Goal: Communication & Community: Share content

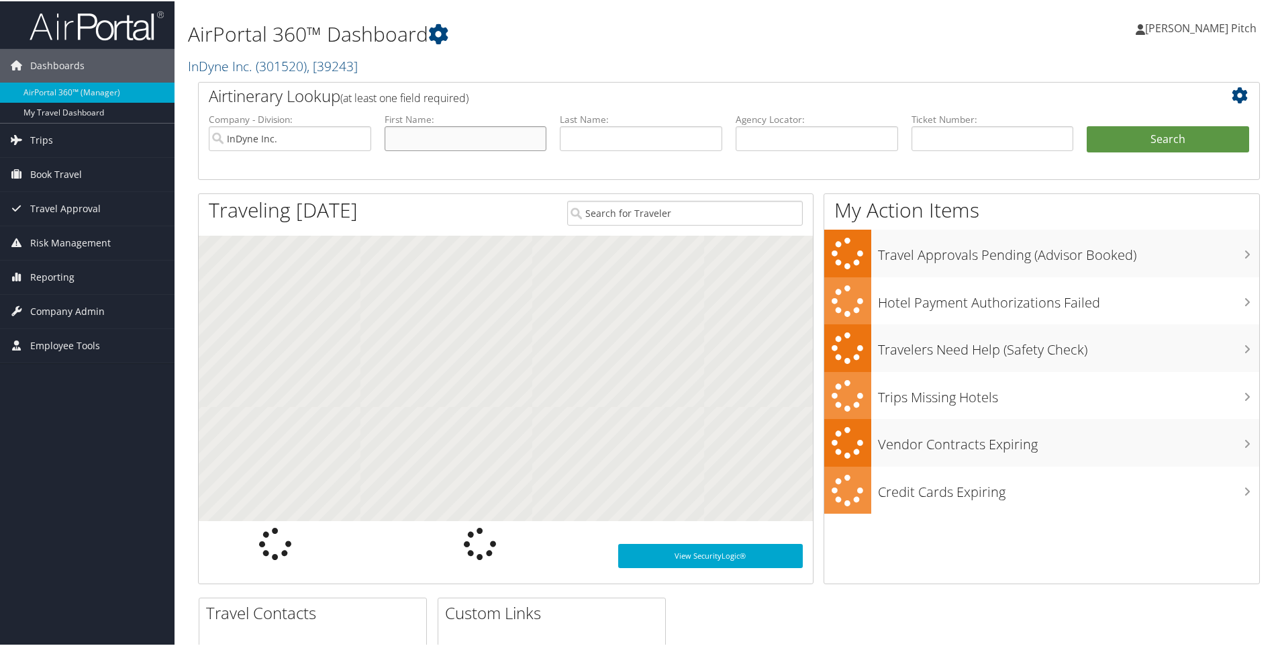
click at [424, 142] on input "text" at bounding box center [466, 137] width 162 height 25
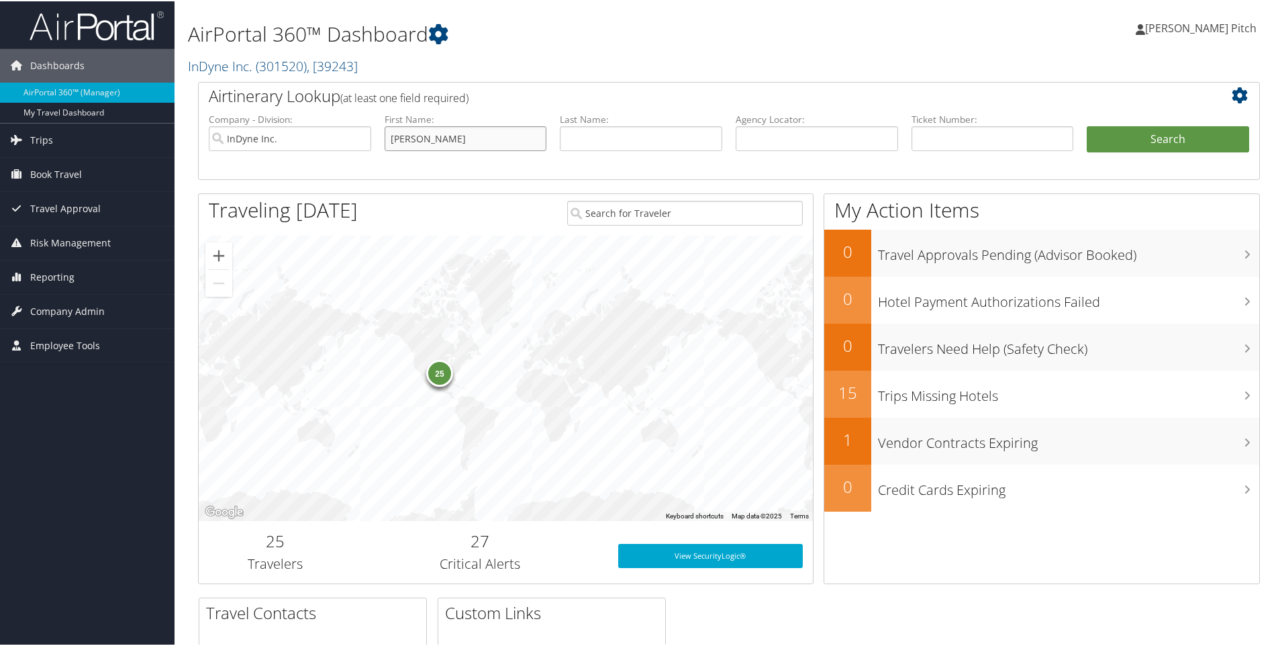
type input "Zachary"
type input "Nelson"
click at [1187, 135] on button "Search" at bounding box center [1168, 138] width 162 height 27
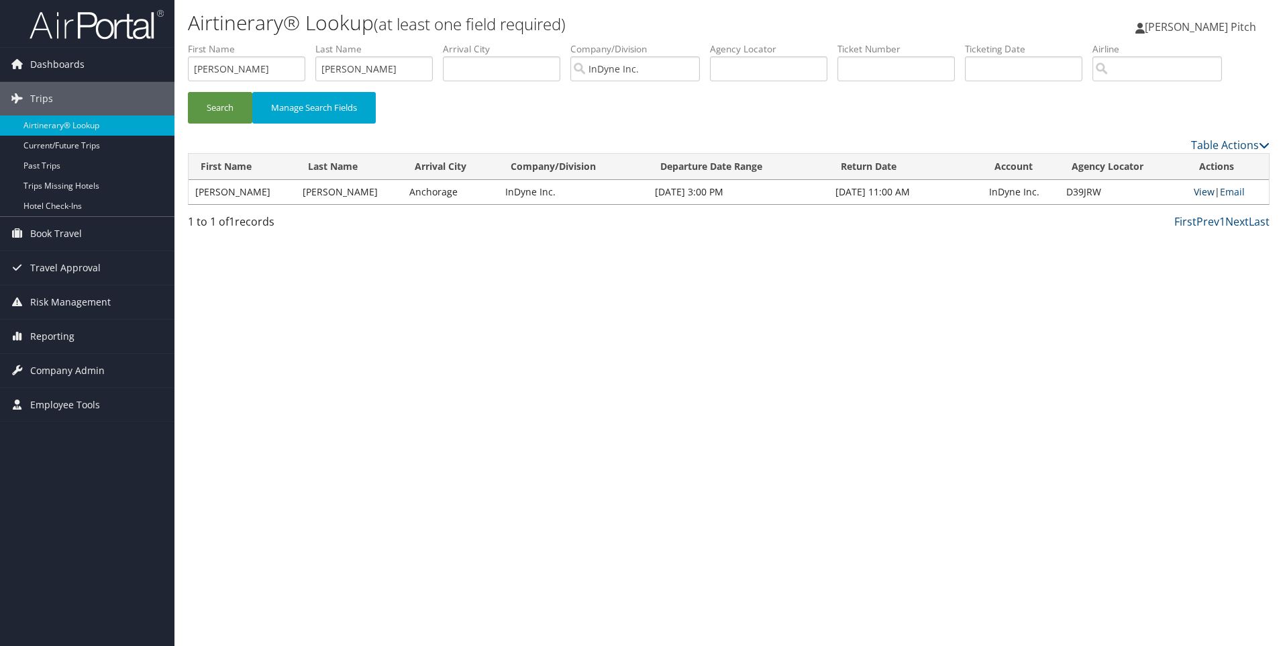
click at [1196, 191] on link "View" at bounding box center [1204, 191] width 21 height 13
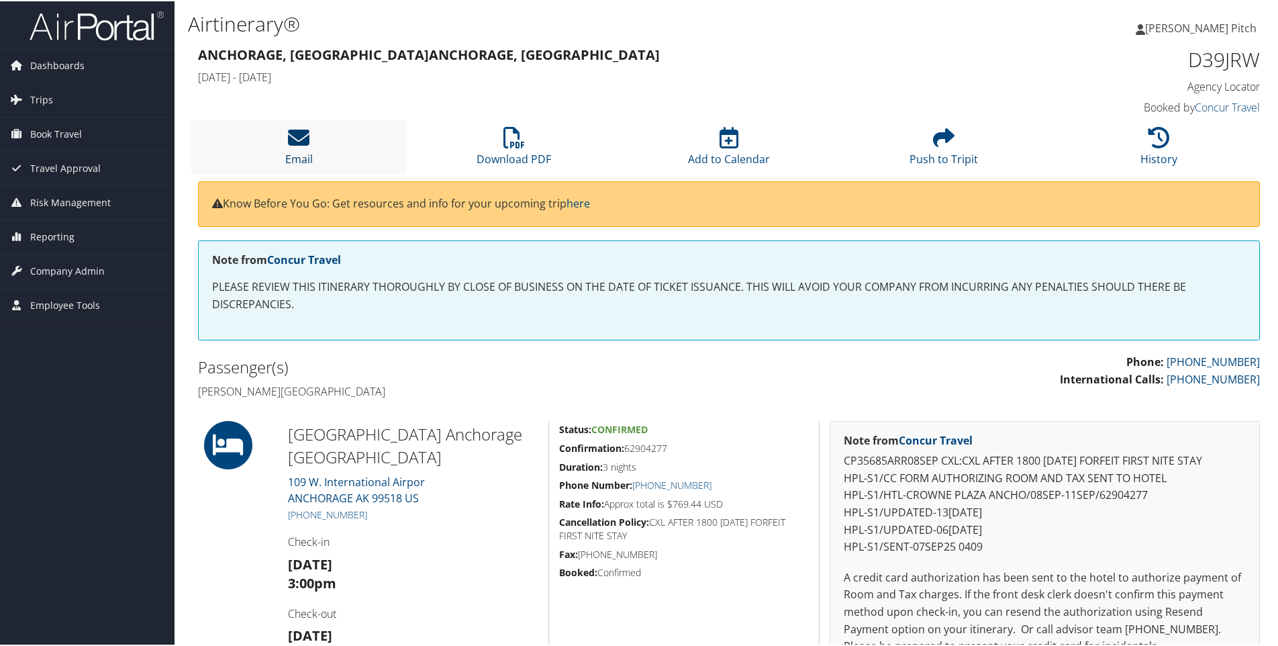
click at [302, 137] on icon at bounding box center [298, 136] width 21 height 21
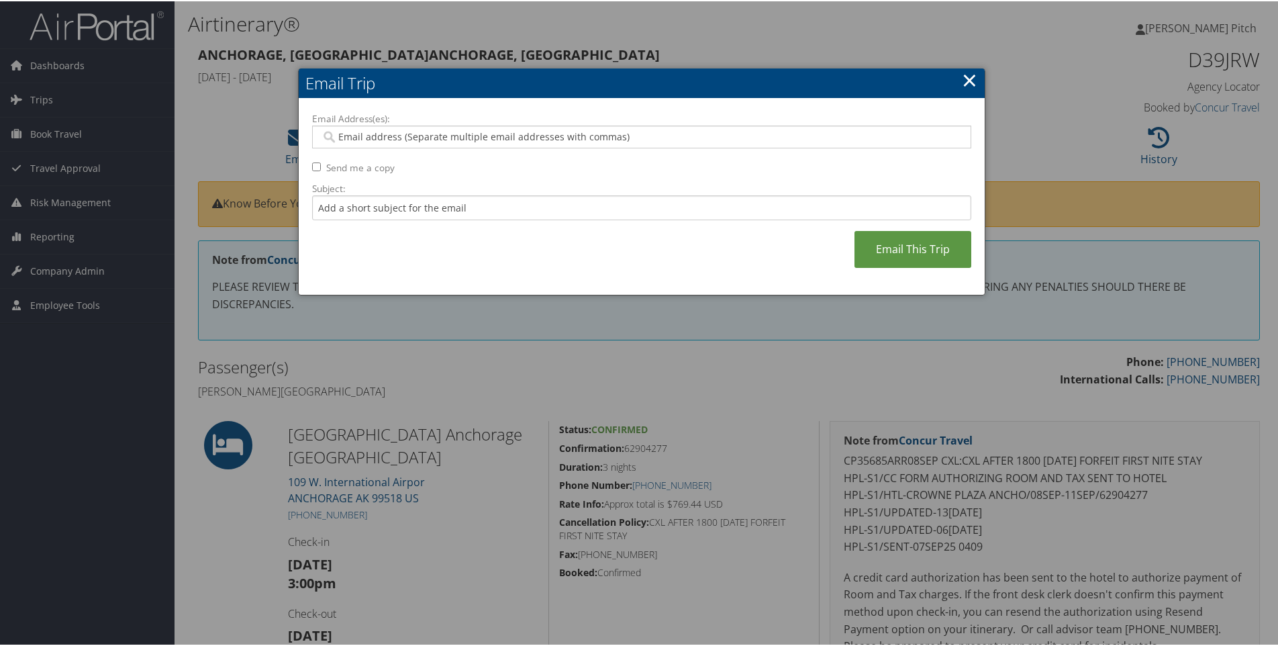
click at [461, 136] on input "Email Address(es):" at bounding box center [641, 135] width 641 height 13
type input "dpitch"
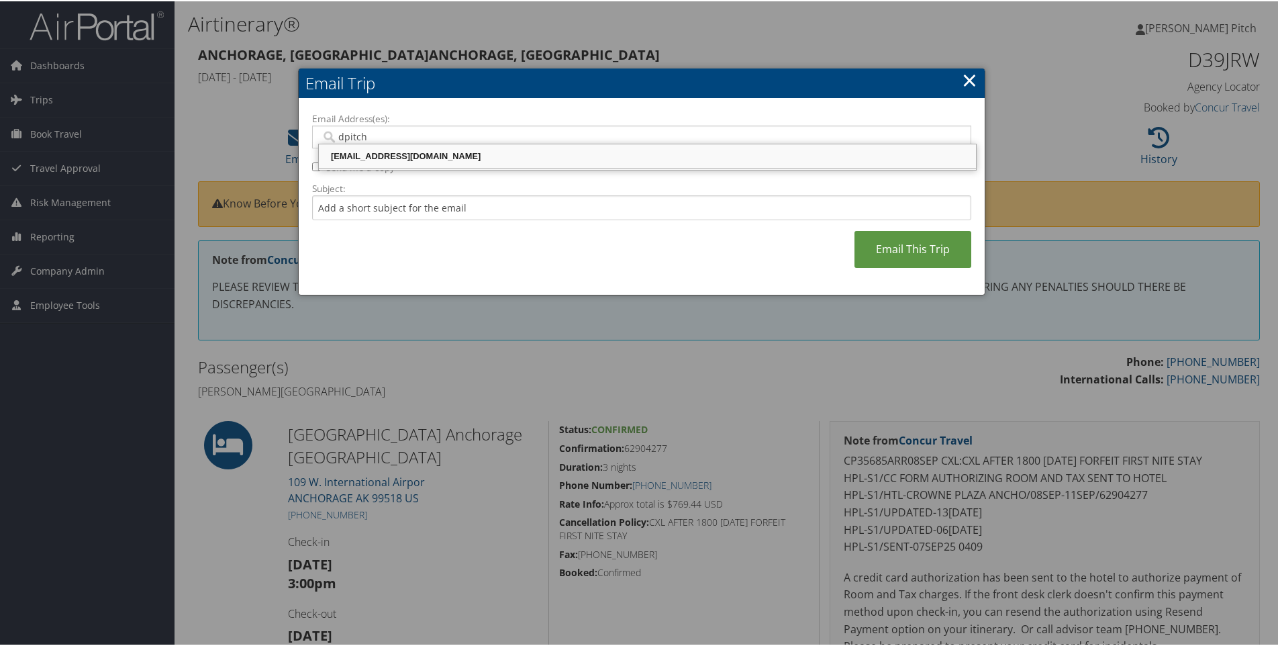
click at [415, 152] on div "dpitch@indyneinc.com" at bounding box center [647, 154] width 653 height 13
type input "dpitch@indyneinc.com"
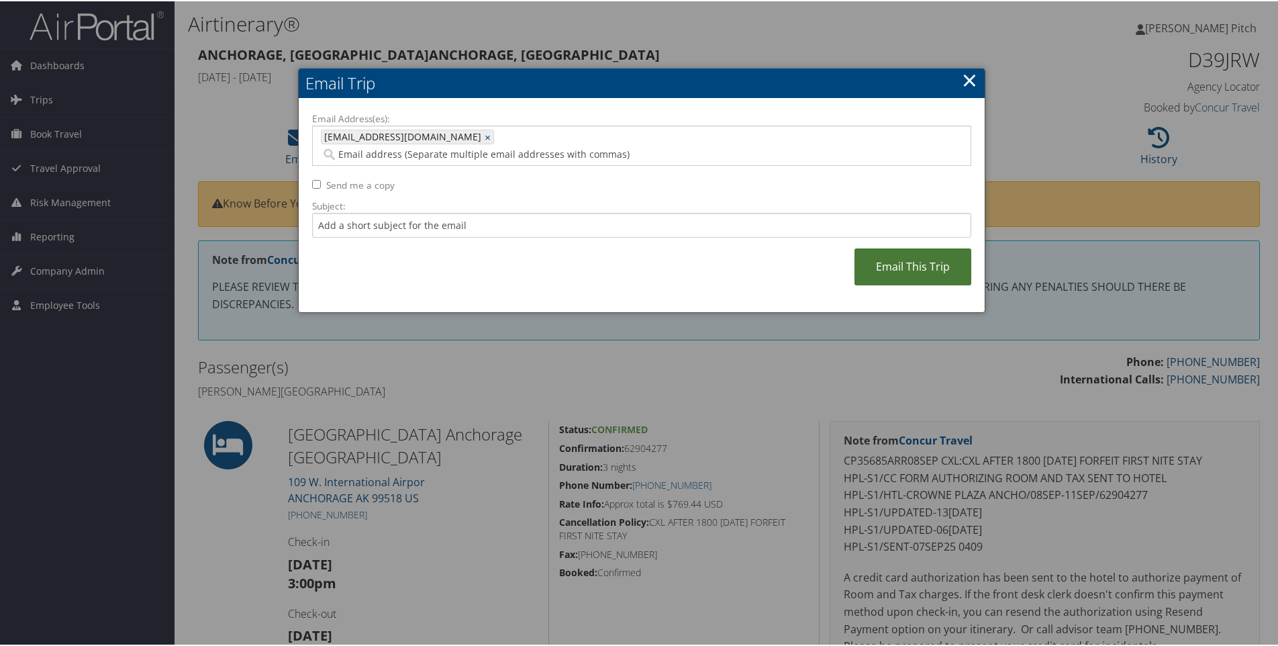
click at [903, 247] on link "Email This Trip" at bounding box center [912, 265] width 117 height 37
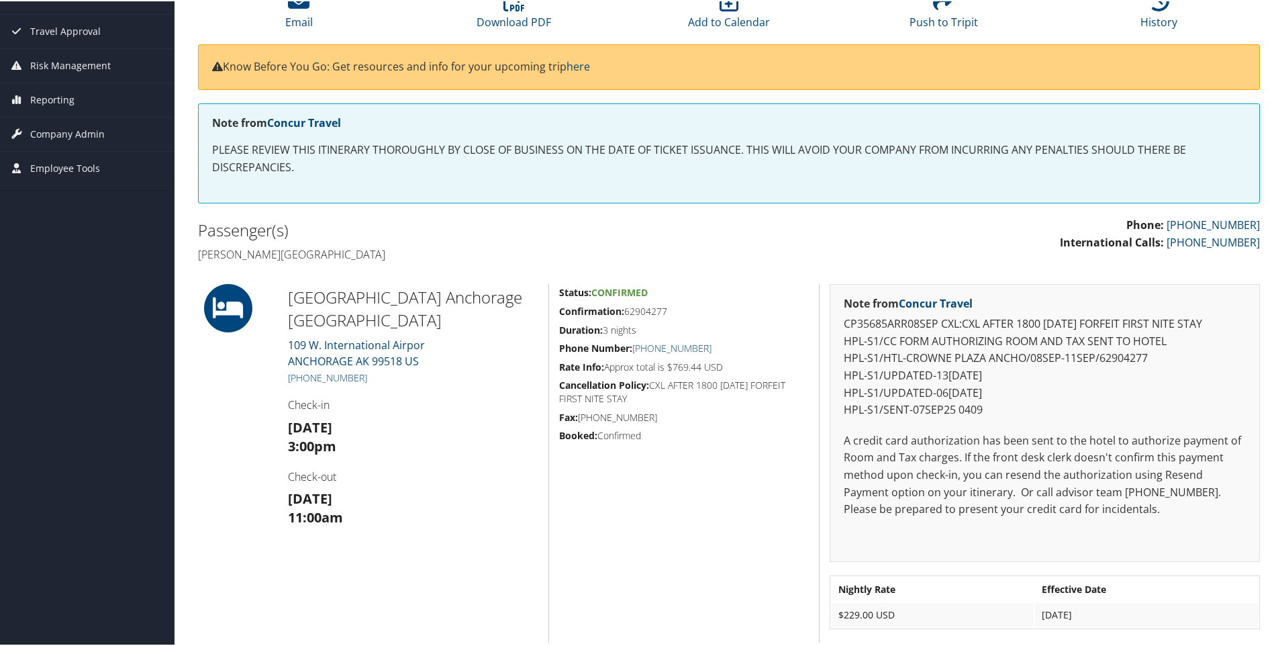
scroll to position [215, 0]
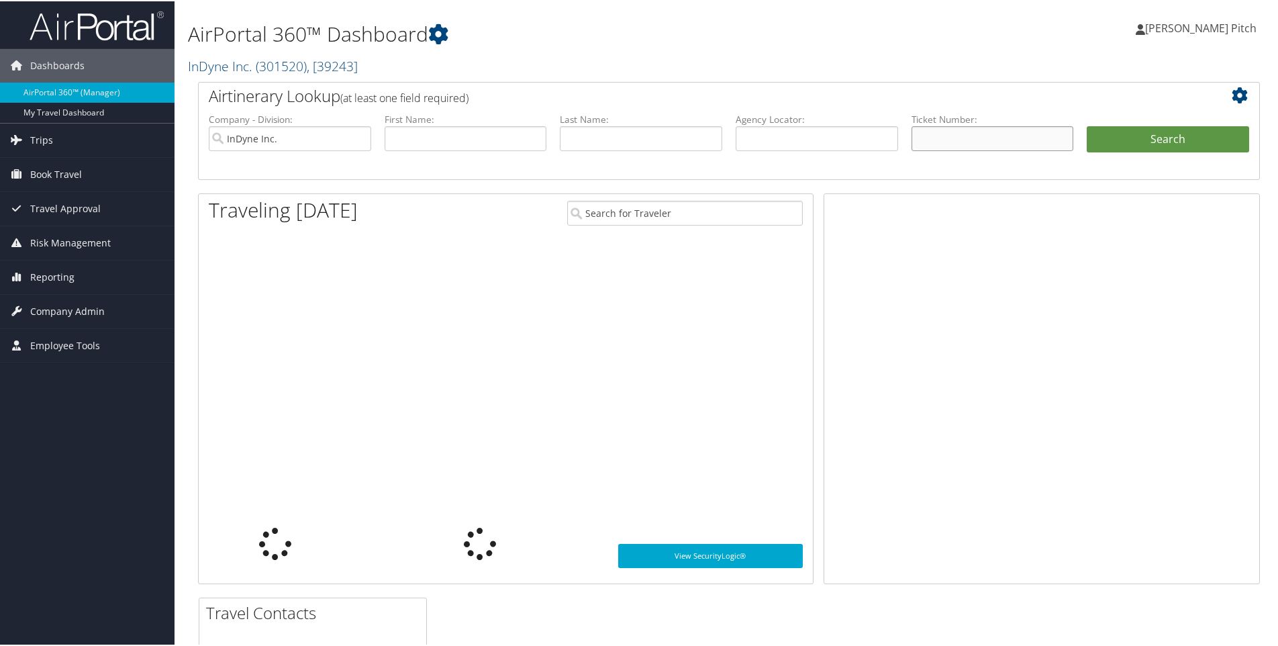
click at [974, 134] on input "text" at bounding box center [992, 137] width 162 height 25
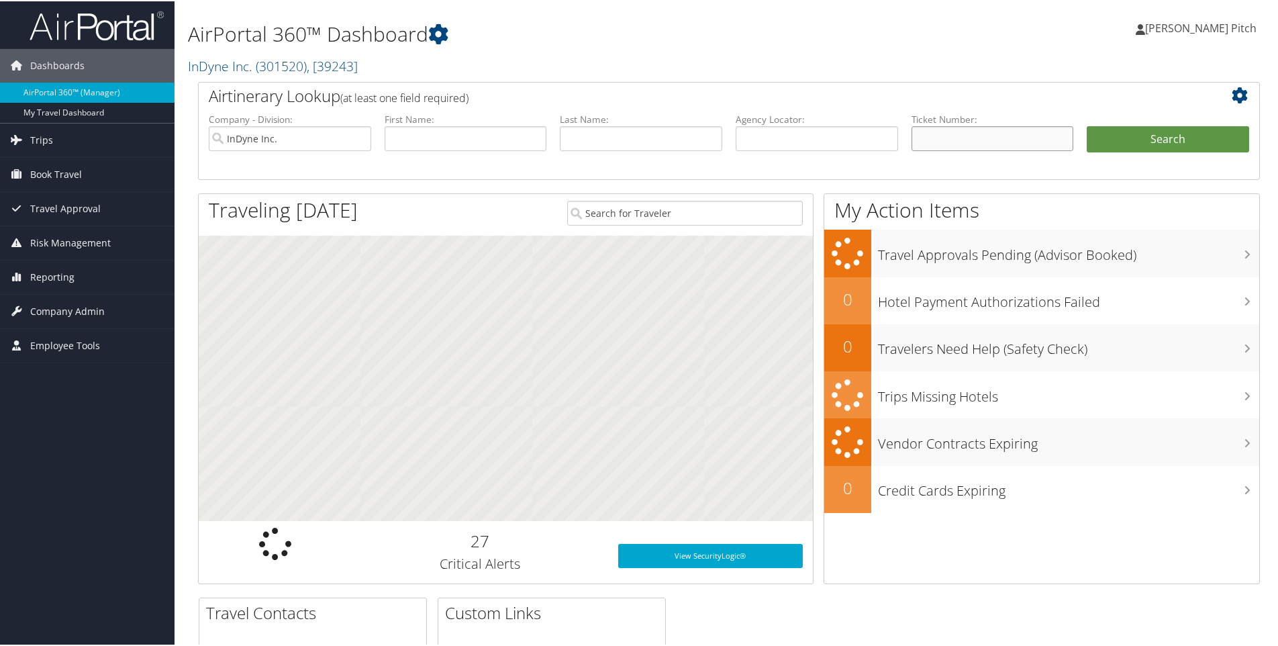
paste input "0277310210228"
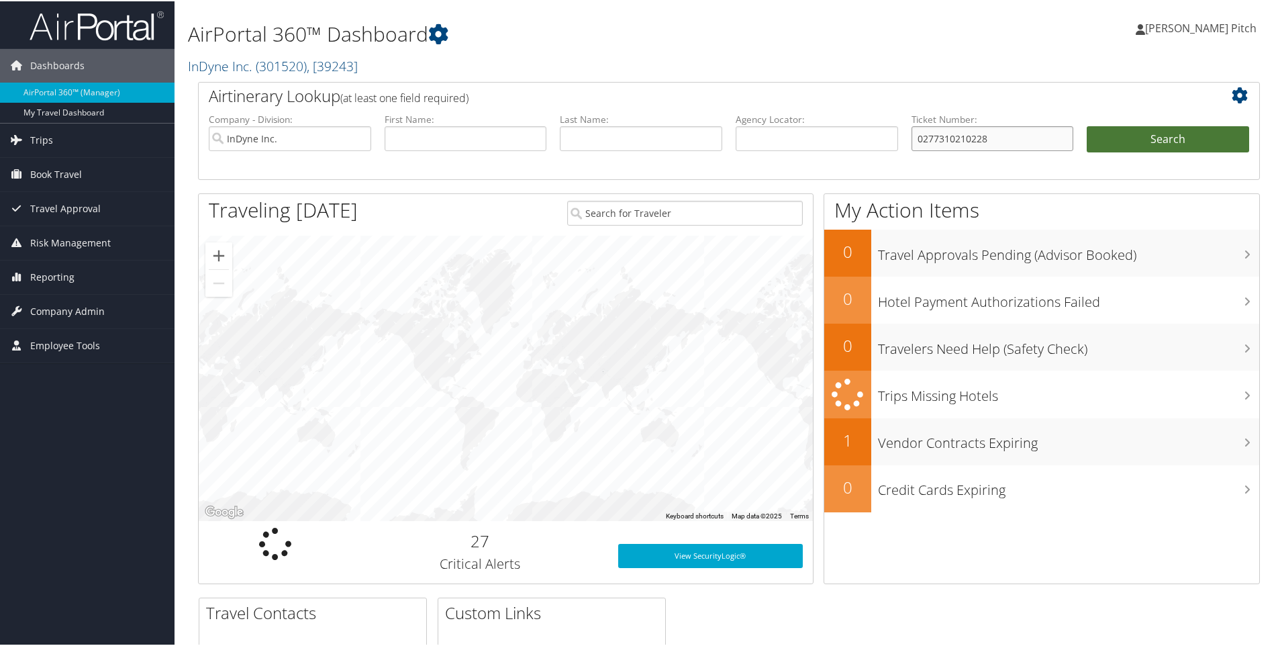
type input "0277310210228"
click at [1131, 136] on button "Search" at bounding box center [1168, 138] width 162 height 27
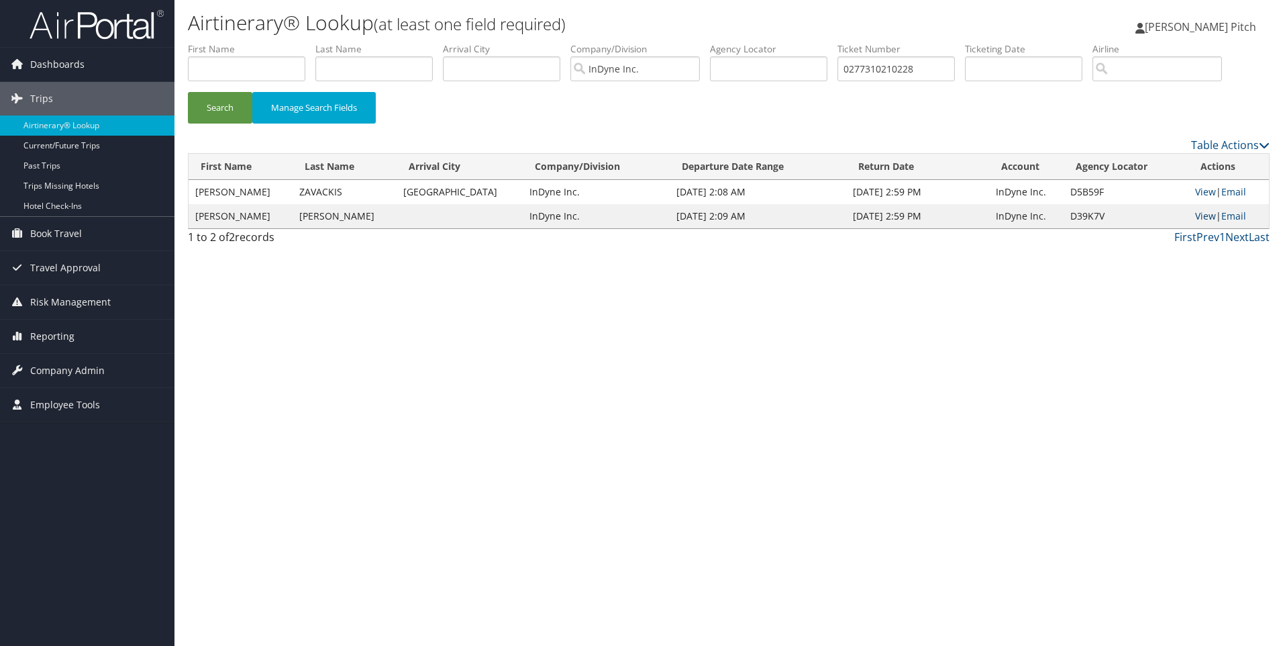
click at [1202, 219] on link "View" at bounding box center [1205, 215] width 21 height 13
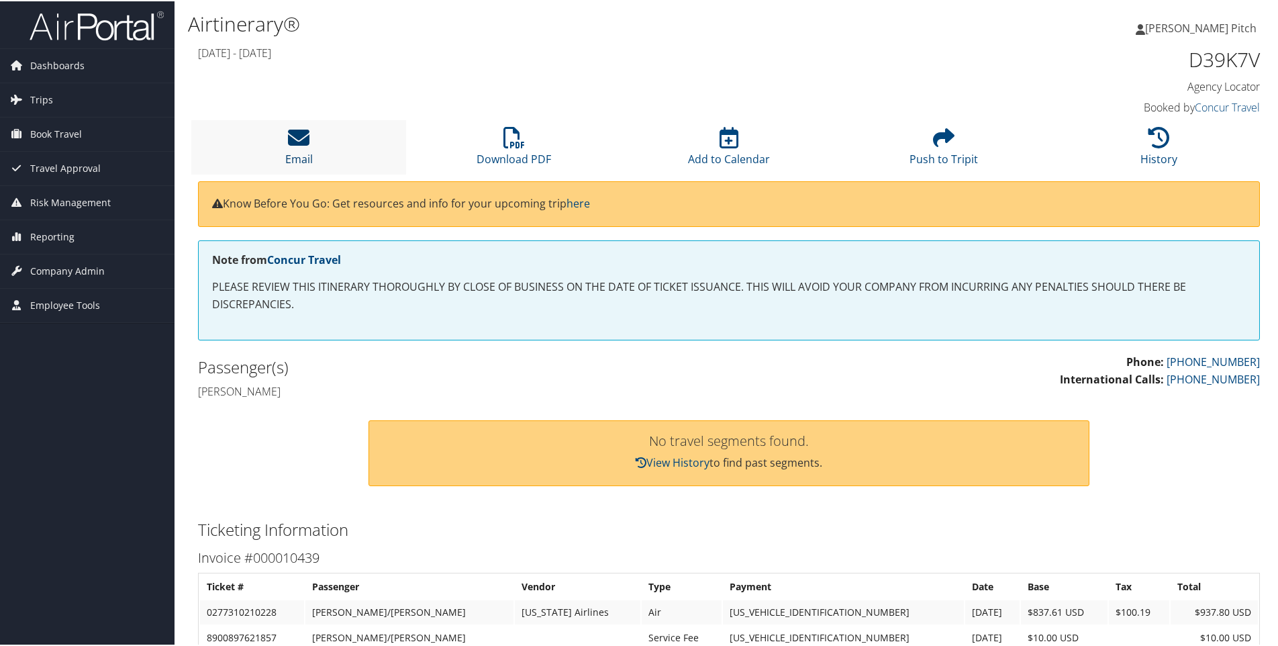
click at [289, 138] on icon at bounding box center [298, 136] width 21 height 21
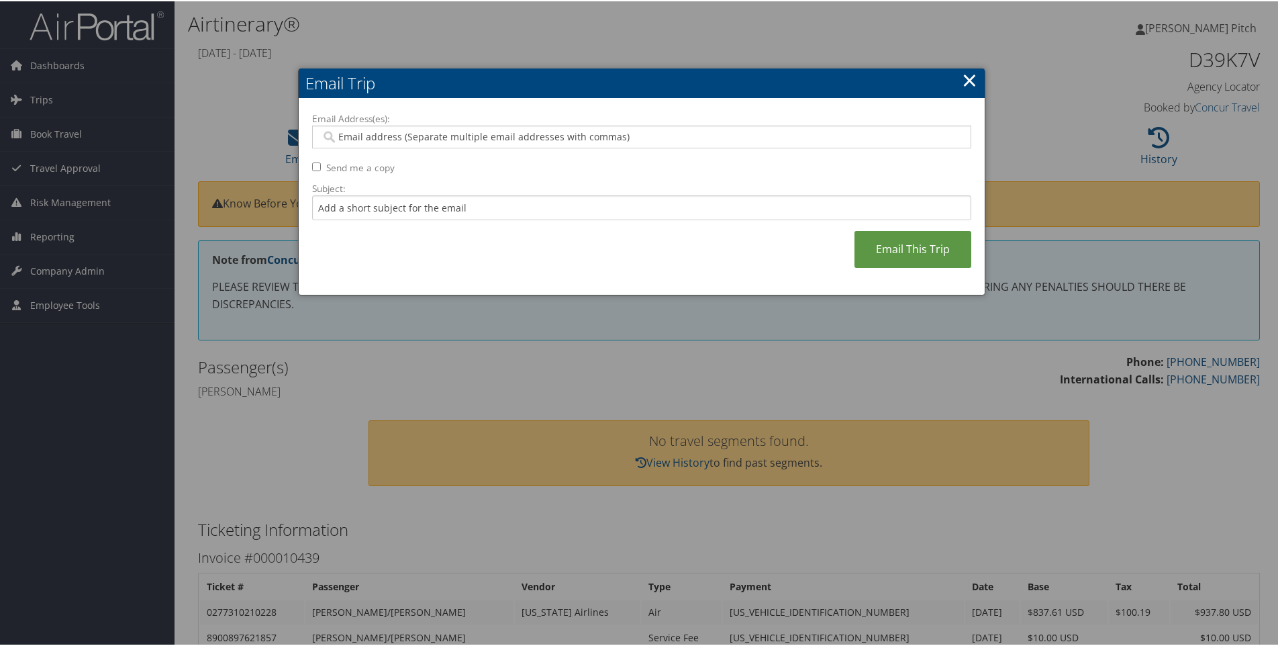
click at [469, 139] on input "Email Address(es):" at bounding box center [641, 135] width 641 height 13
type input "dpitch"
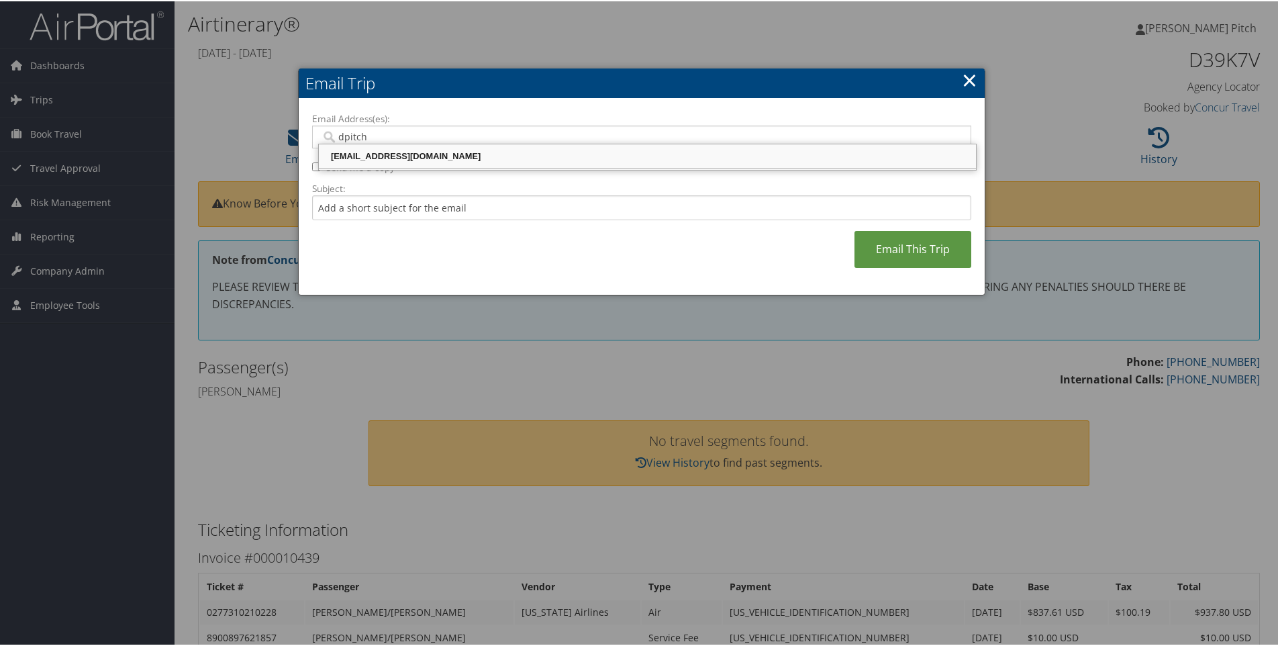
click at [407, 157] on div "[EMAIL_ADDRESS][DOMAIN_NAME]" at bounding box center [647, 154] width 653 height 13
type input "[EMAIL_ADDRESS][DOMAIN_NAME]"
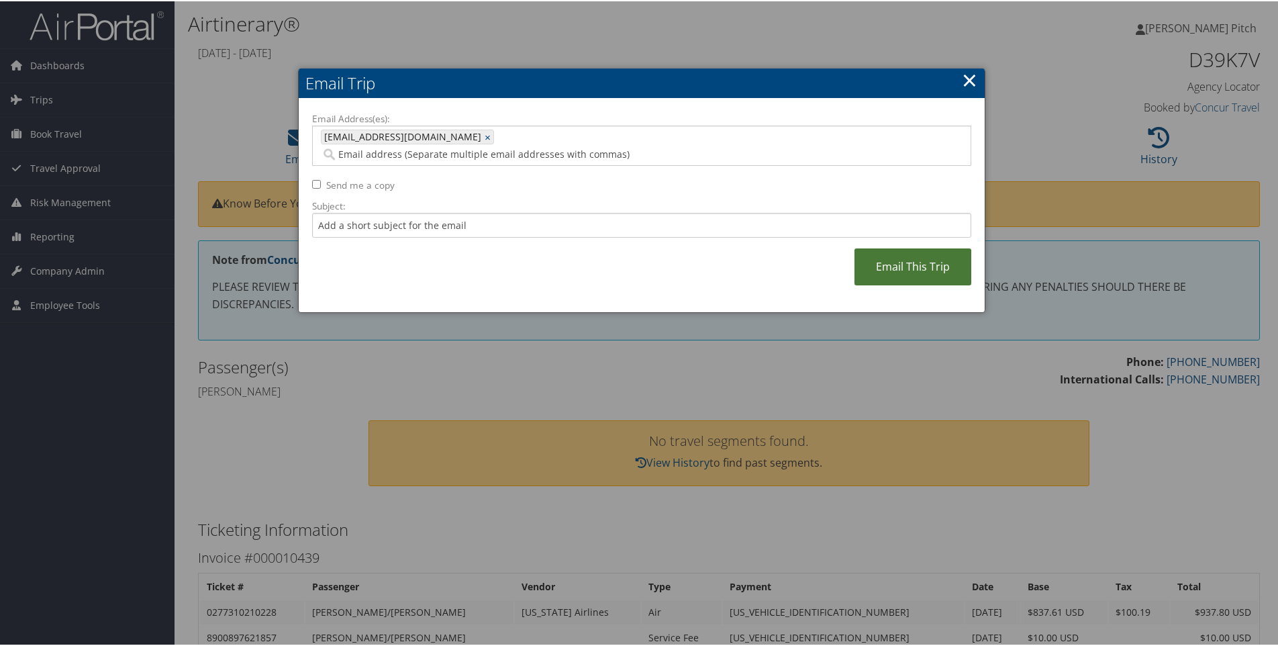
click at [930, 250] on link "Email This Trip" at bounding box center [912, 265] width 117 height 37
